Goal: Information Seeking & Learning: Learn about a topic

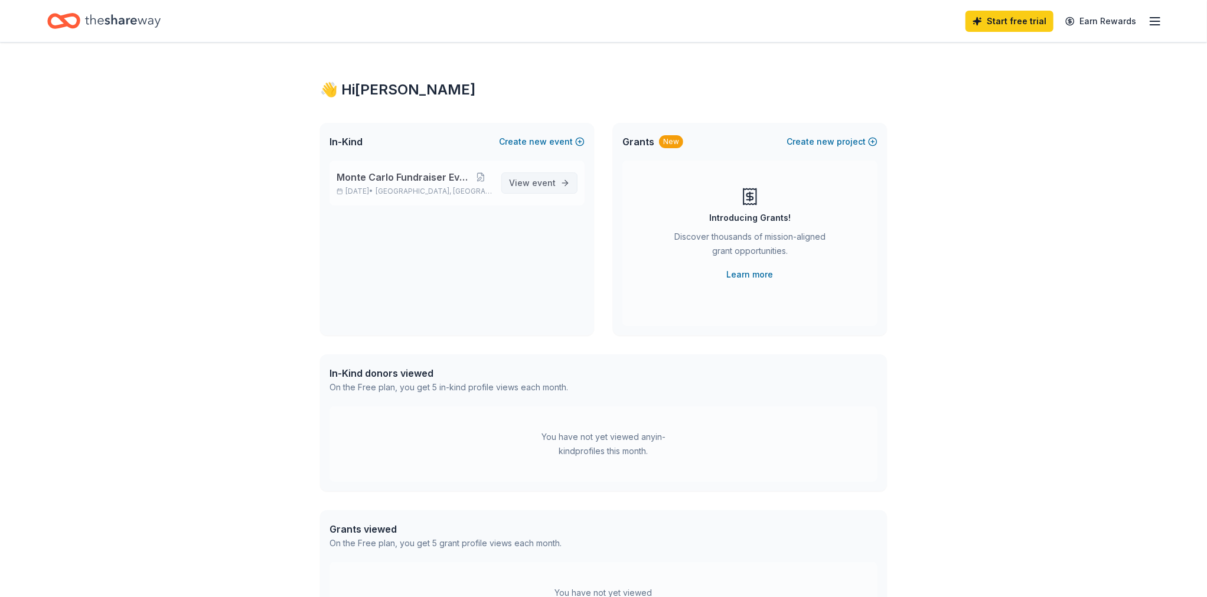
click at [537, 181] on span "event" at bounding box center [544, 183] width 24 height 10
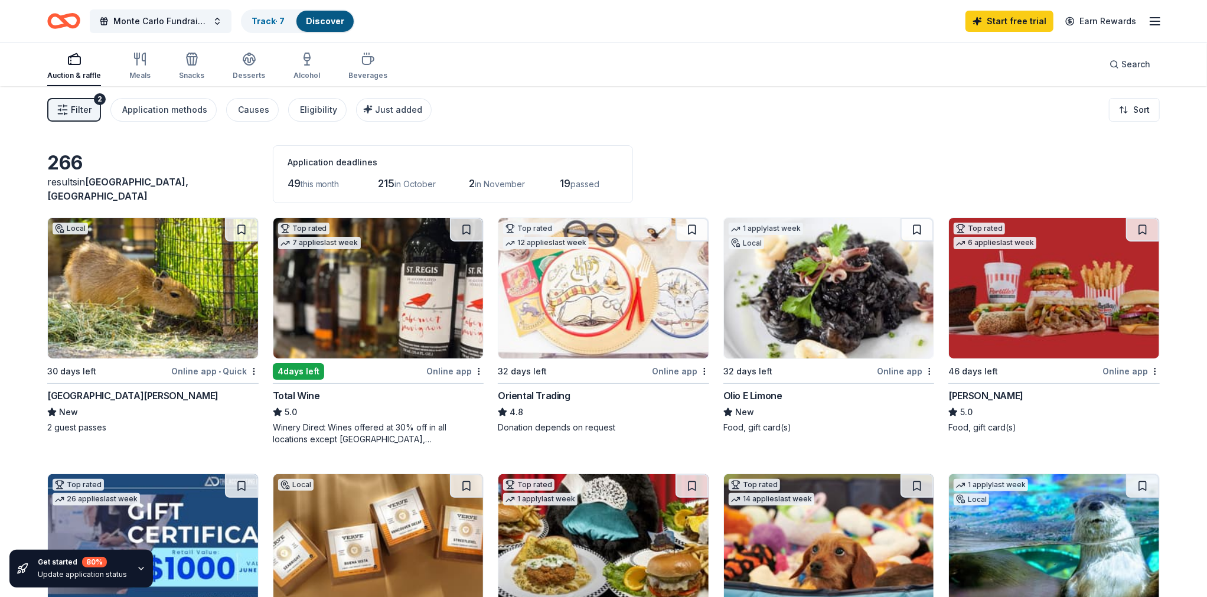
click at [61, 106] on icon "button" at bounding box center [63, 110] width 12 height 12
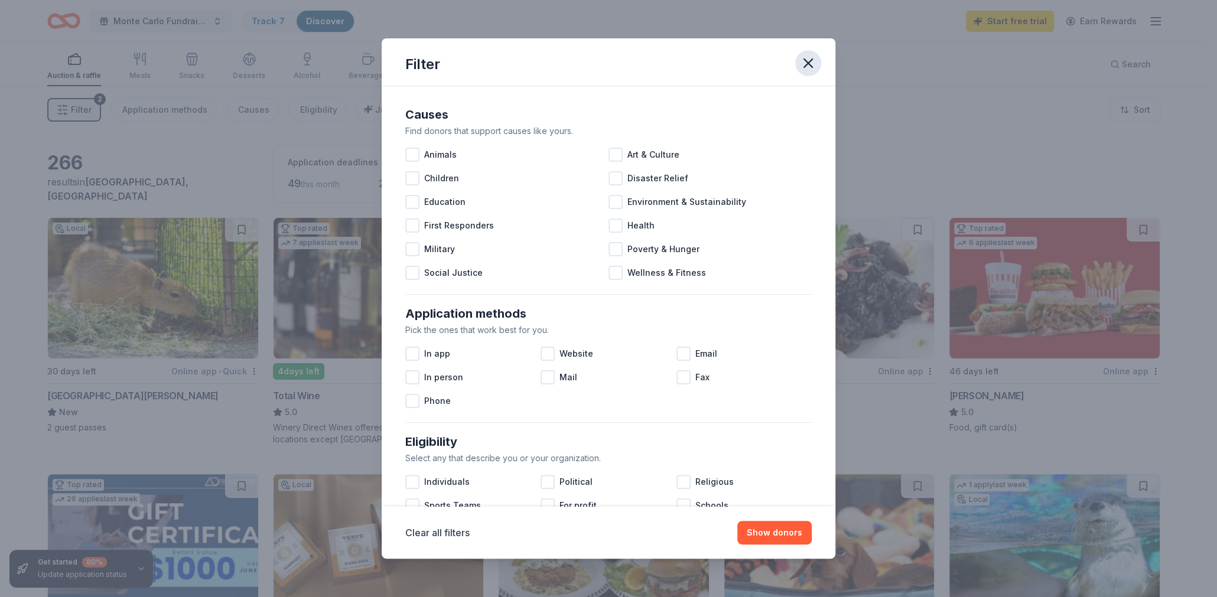
click at [814, 59] on icon "button" at bounding box center [808, 63] width 17 height 17
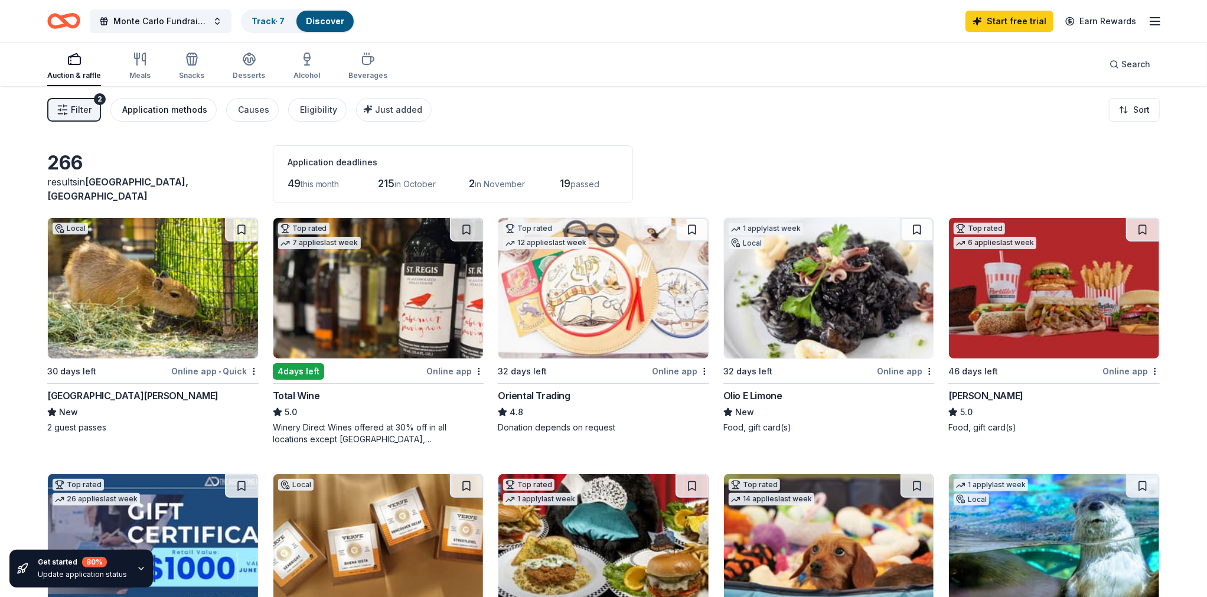
click at [144, 106] on div "Application methods" at bounding box center [164, 110] width 85 height 14
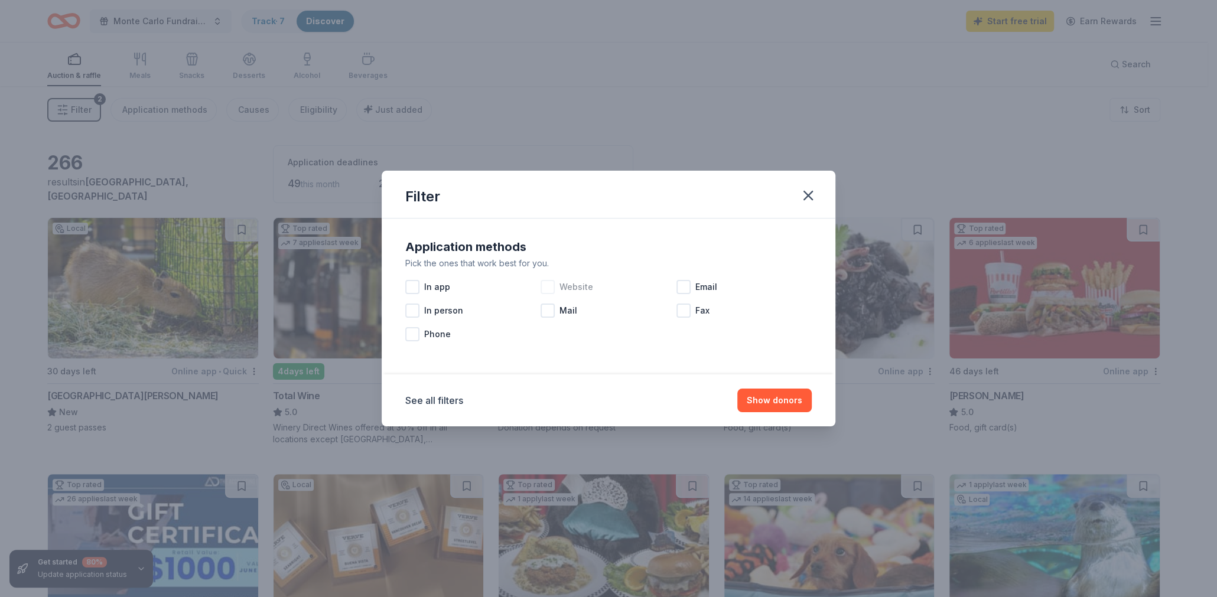
click at [543, 286] on div at bounding box center [547, 287] width 14 height 14
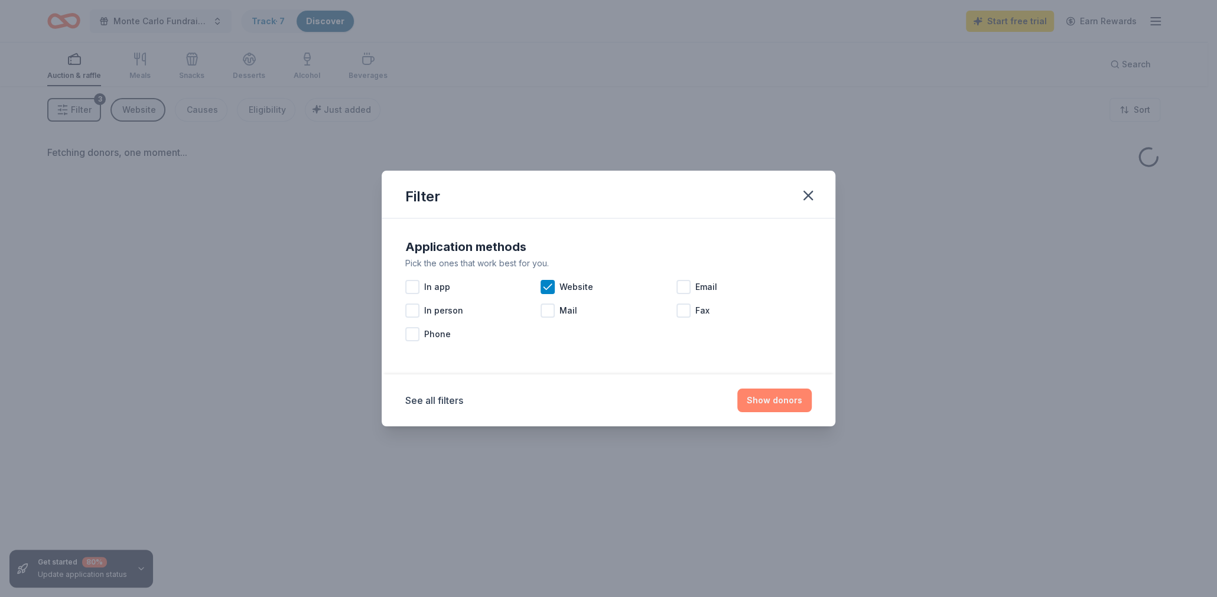
click at [768, 403] on button "Show donors" at bounding box center [774, 401] width 74 height 24
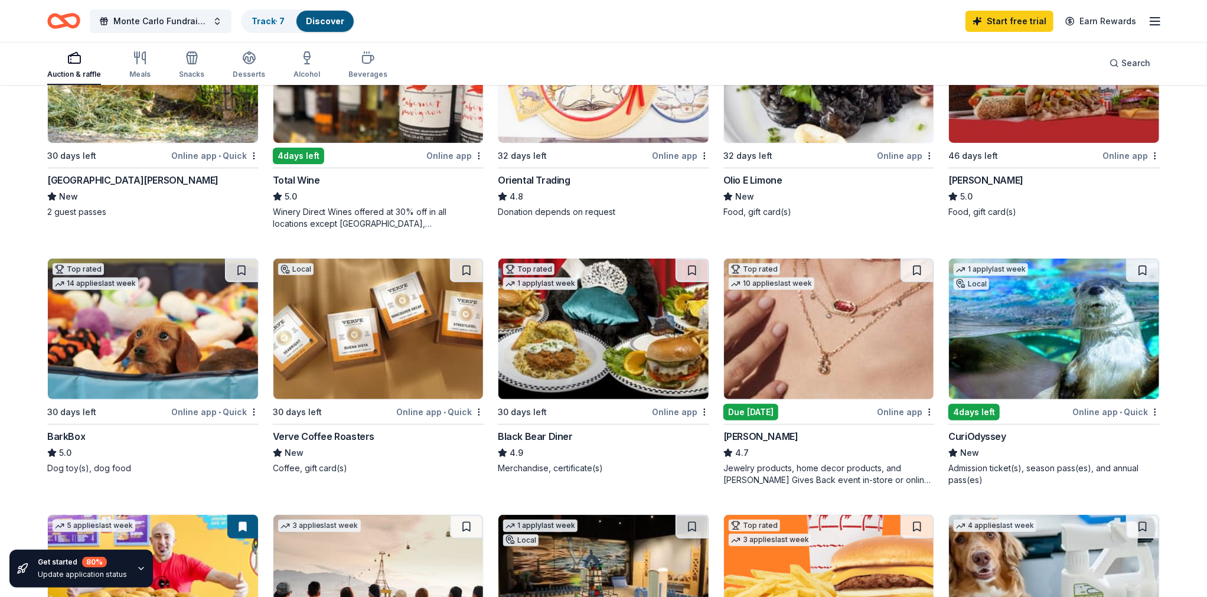
scroll to position [236, 0]
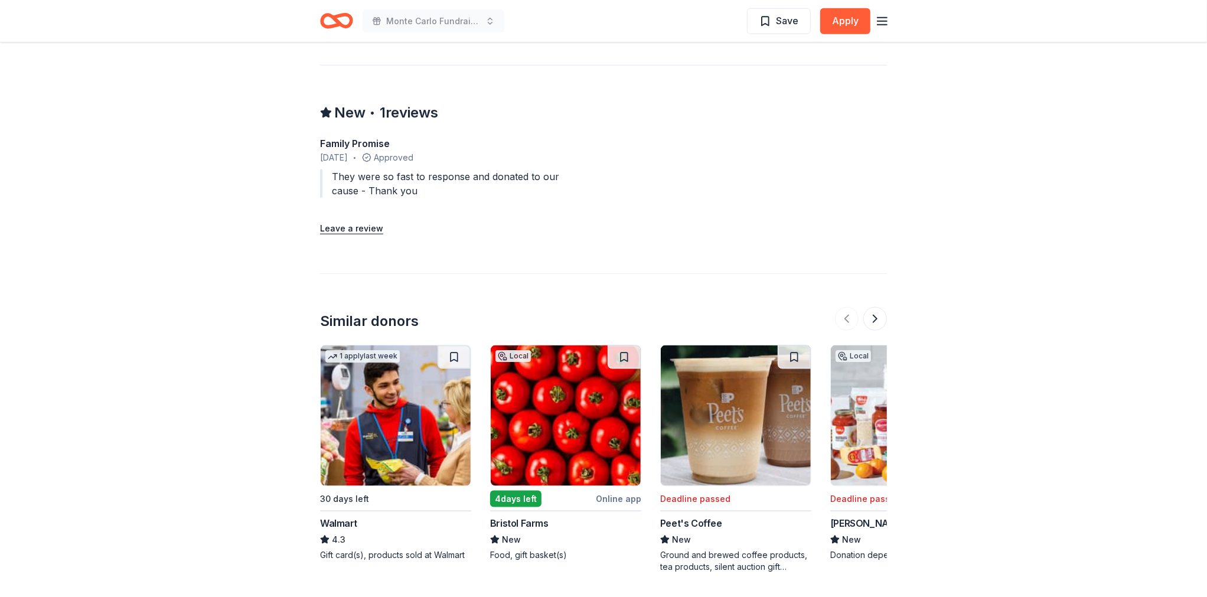
scroll to position [1122, 0]
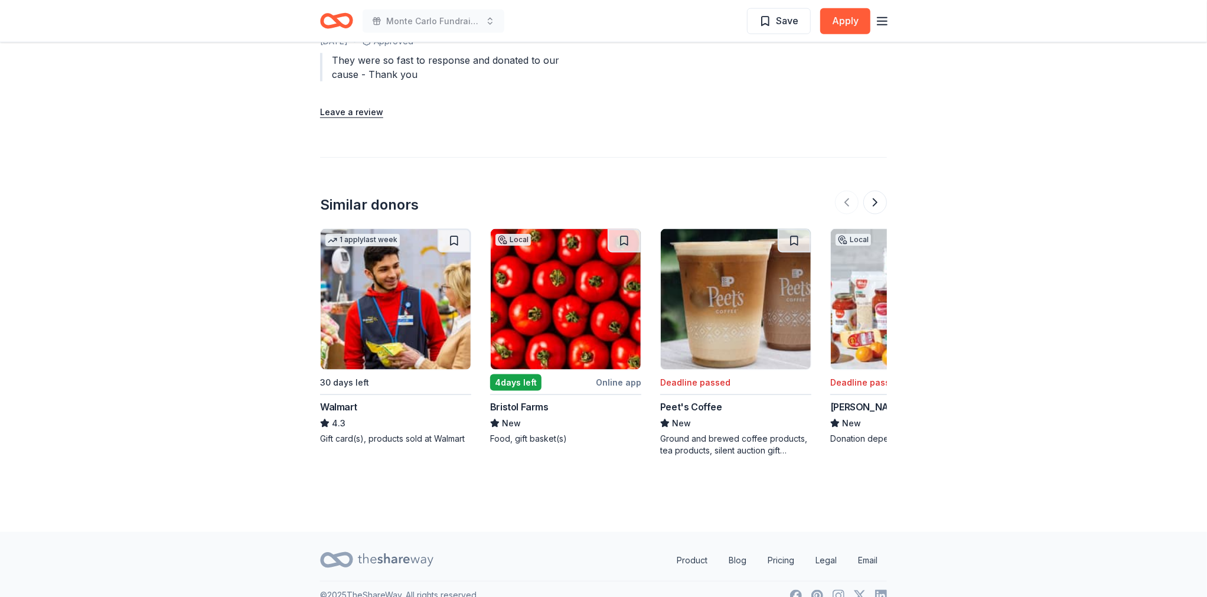
drag, startPoint x: 526, startPoint y: 402, endPoint x: 522, endPoint y: 393, distance: 9.8
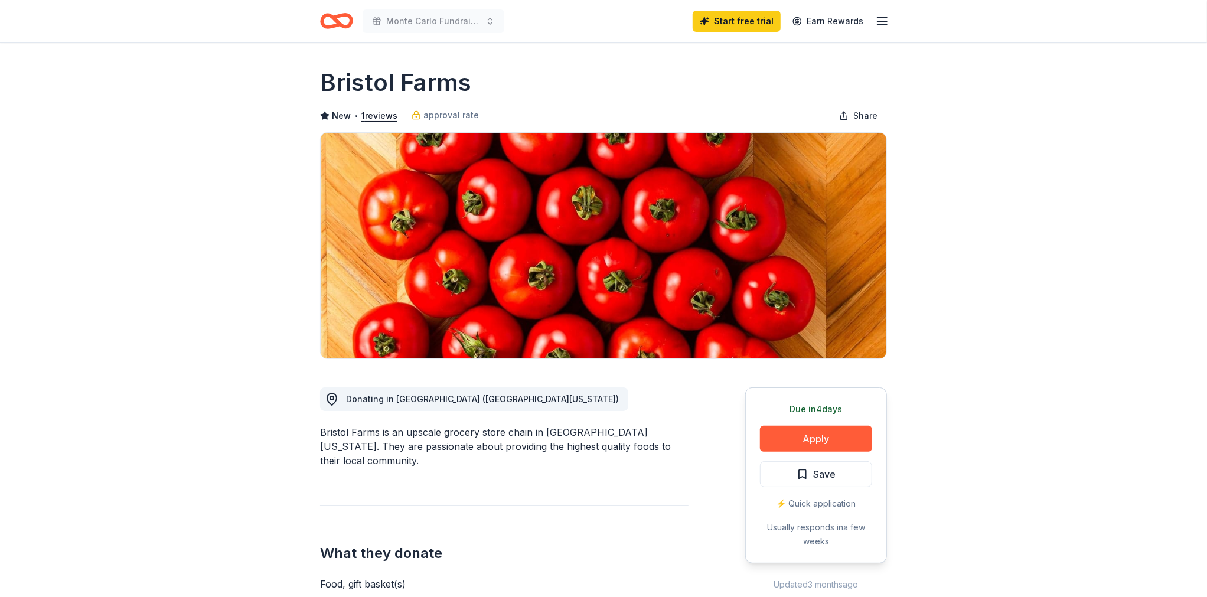
drag, startPoint x: 517, startPoint y: 80, endPoint x: 295, endPoint y: 81, distance: 222.1
drag, startPoint x: 306, startPoint y: 83, endPoint x: 521, endPoint y: 70, distance: 215.4
drag, startPoint x: 464, startPoint y: 79, endPoint x: 318, endPoint y: 89, distance: 146.8
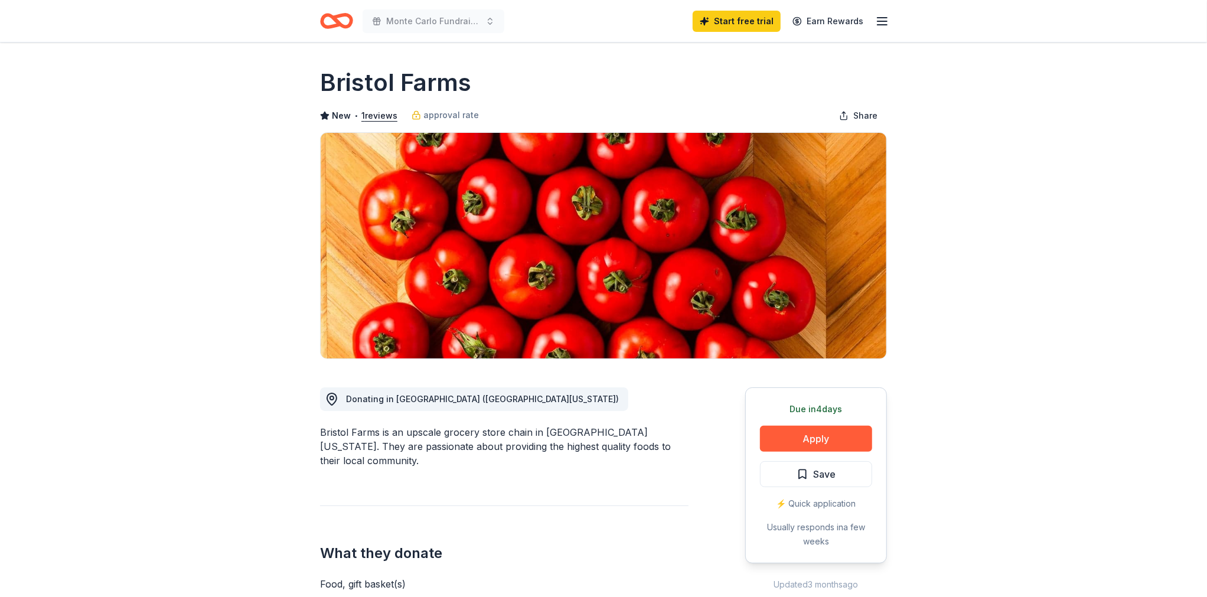
drag, startPoint x: 315, startPoint y: 82, endPoint x: 504, endPoint y: 50, distance: 192.4
